Goal: Transaction & Acquisition: Purchase product/service

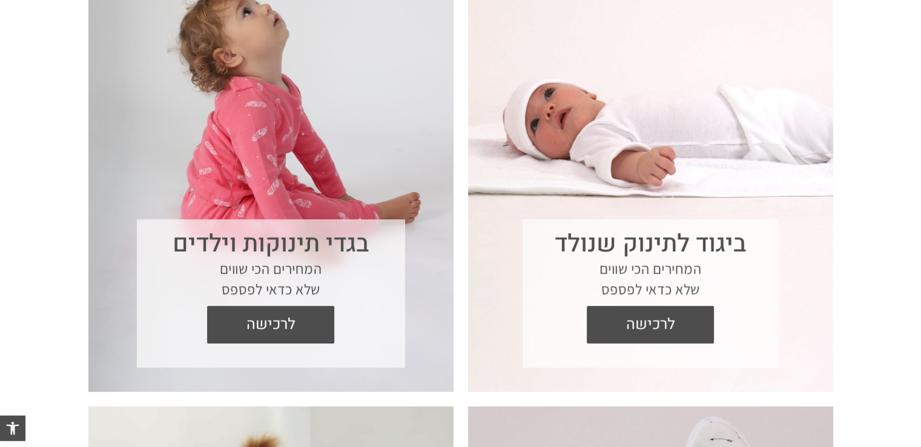
scroll to position [508, 0]
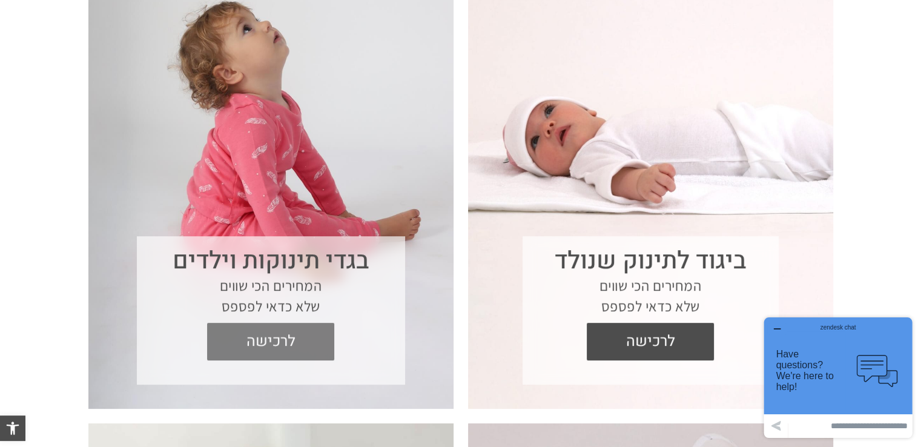
click at [261, 338] on span "לרכישה" at bounding box center [270, 342] width 109 height 38
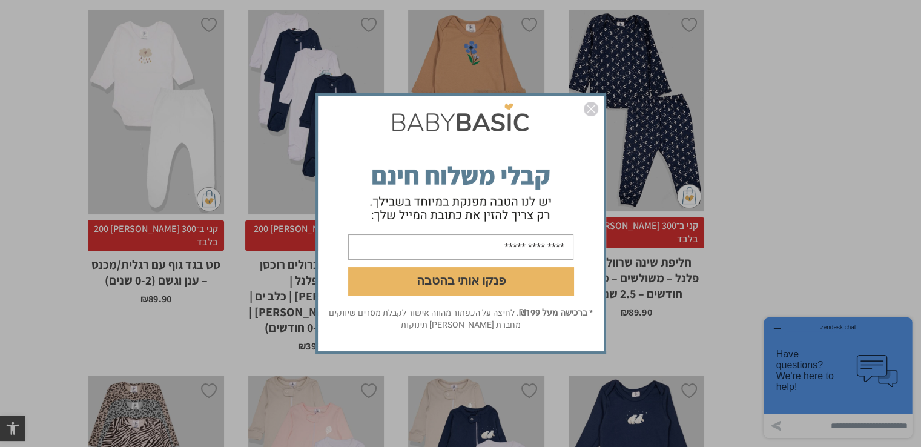
scroll to position [3414, 0]
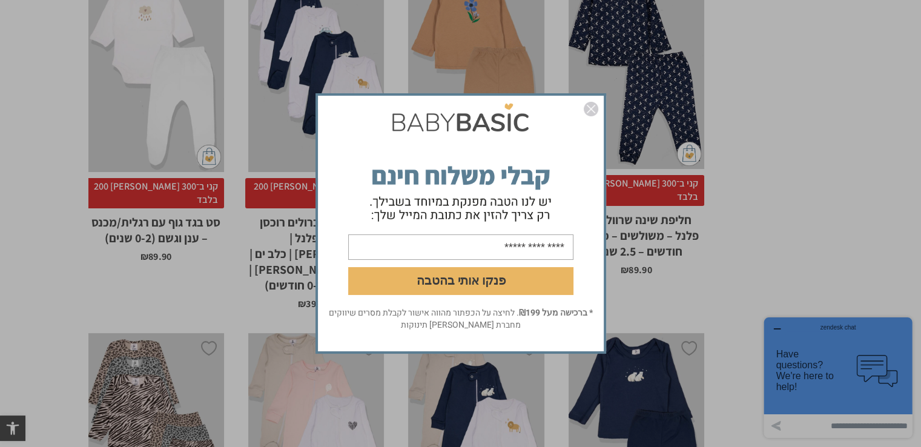
click at [592, 107] on img "סגור" at bounding box center [590, 109] width 15 height 15
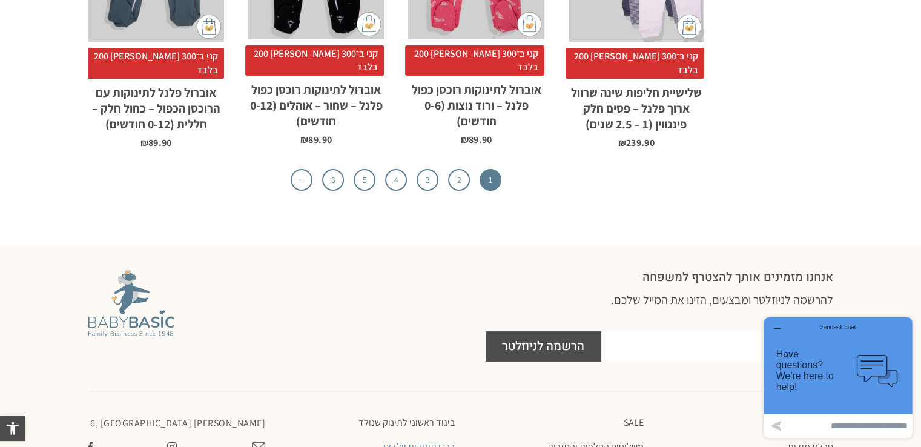
scroll to position [4296, 0]
